Goal: Task Accomplishment & Management: Manage account settings

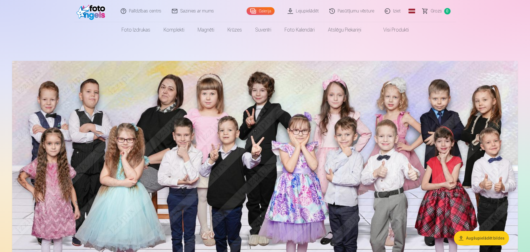
click at [395, 13] on link "Iziet" at bounding box center [392, 11] width 27 height 22
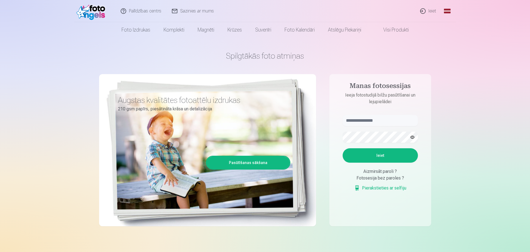
click at [428, 12] on link "Ieiet" at bounding box center [428, 11] width 27 height 22
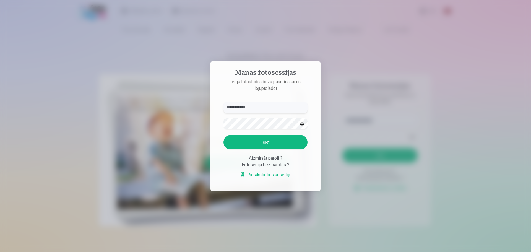
type input "**********"
click at [259, 138] on button "Ieiet" at bounding box center [265, 142] width 84 height 14
